Goal: Transaction & Acquisition: Book appointment/travel/reservation

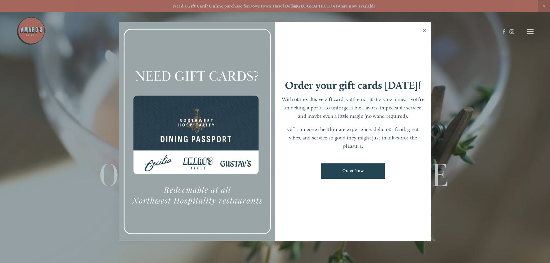
click at [423, 29] on link "Close" at bounding box center [424, 31] width 11 height 16
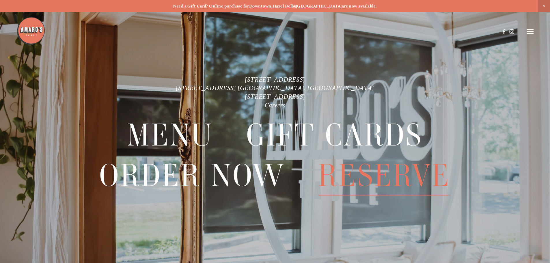
click at [405, 178] on span "Reserve" at bounding box center [384, 176] width 133 height 40
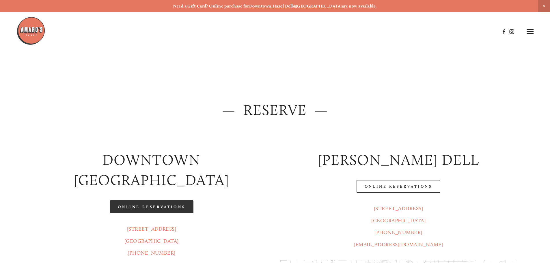
click at [169, 200] on link "Online Reservations" at bounding box center [152, 206] width 84 height 13
